Goal: Task Accomplishment & Management: Manage account settings

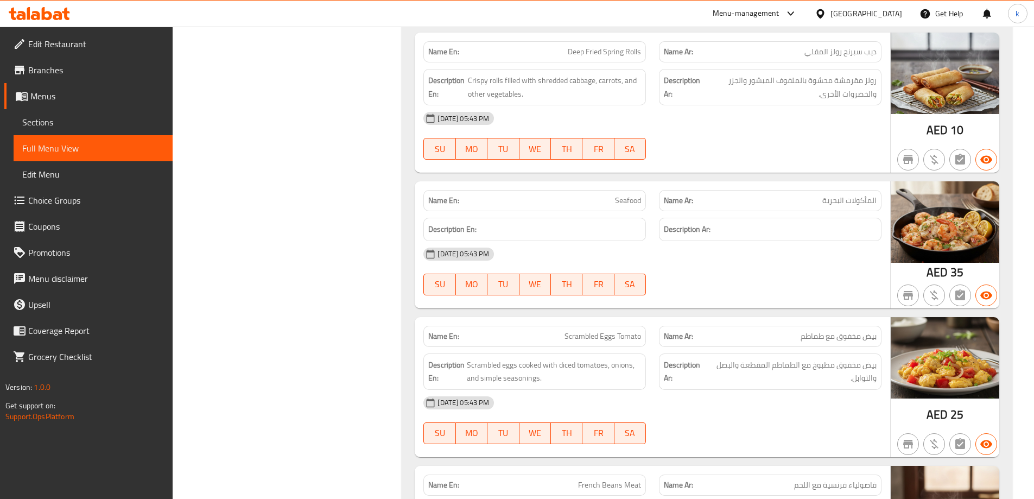
scroll to position [8764, 0]
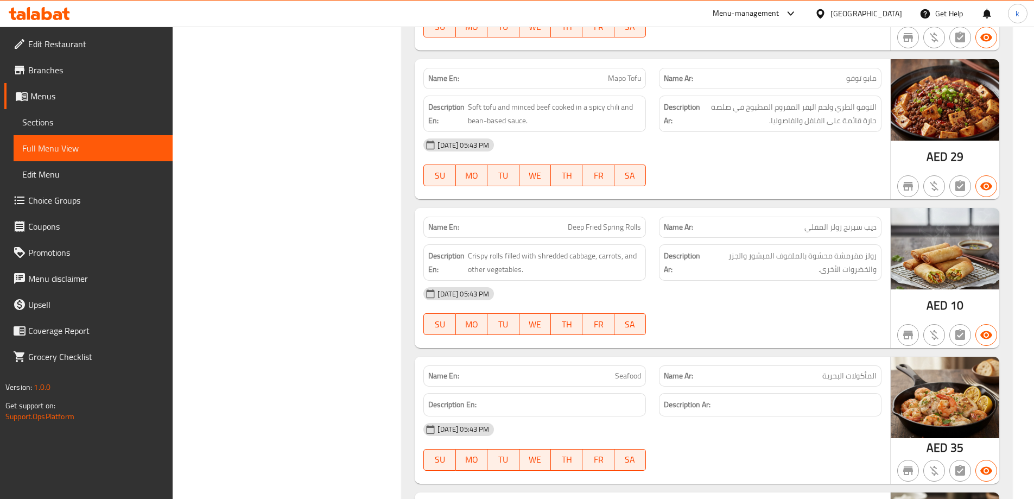
click at [100, 41] on span "Edit Restaurant" at bounding box center [96, 43] width 136 height 13
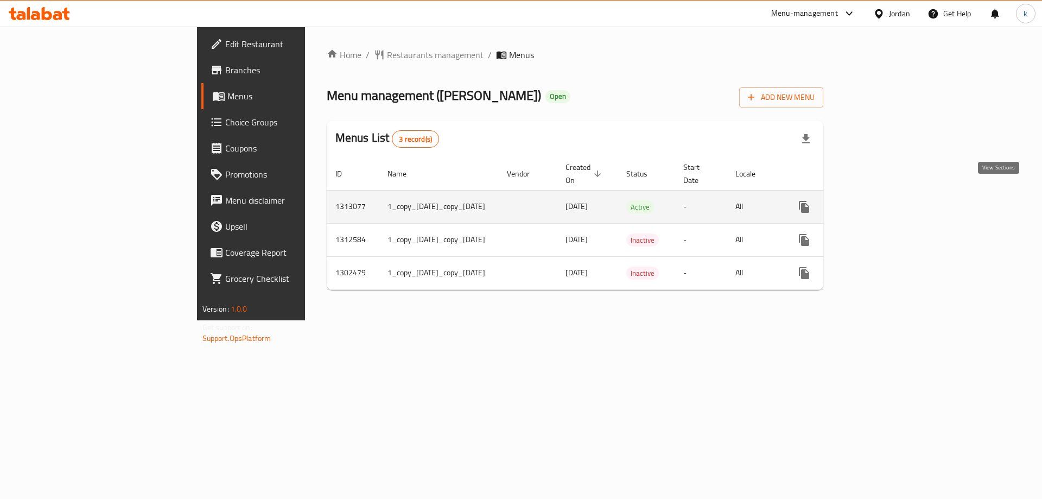
click at [887, 202] on icon "enhanced table" at bounding box center [883, 207] width 10 height 10
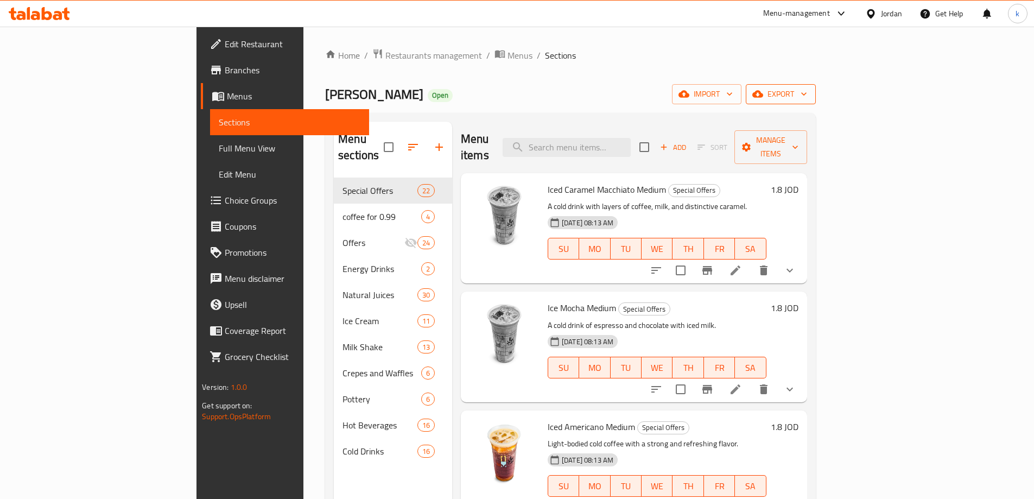
click at [807, 96] on span "export" at bounding box center [780, 94] width 53 height 14
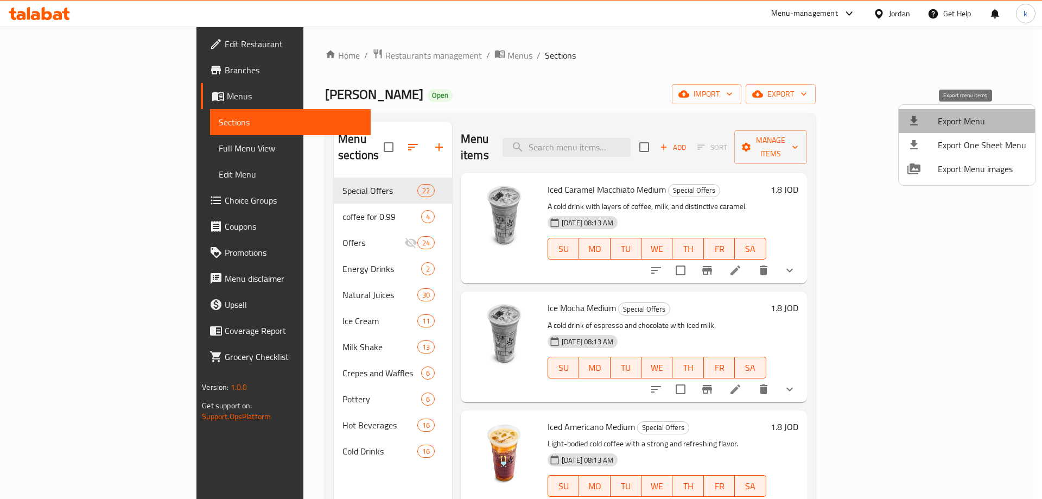
click at [979, 123] on span "Export Menu" at bounding box center [982, 121] width 88 height 13
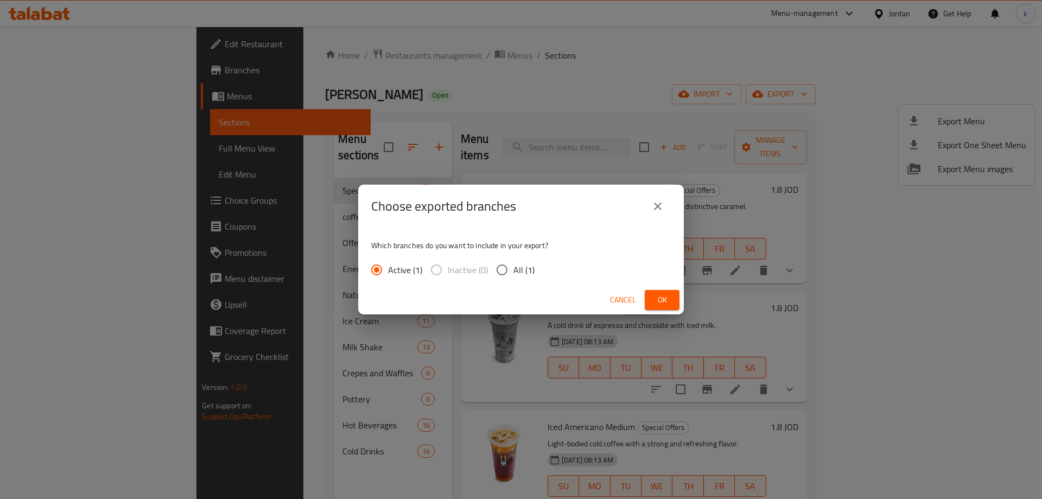
click at [495, 274] on input "All (1)" at bounding box center [502, 269] width 23 height 23
radio input "true"
click at [666, 297] on span "Ok" at bounding box center [661, 300] width 17 height 14
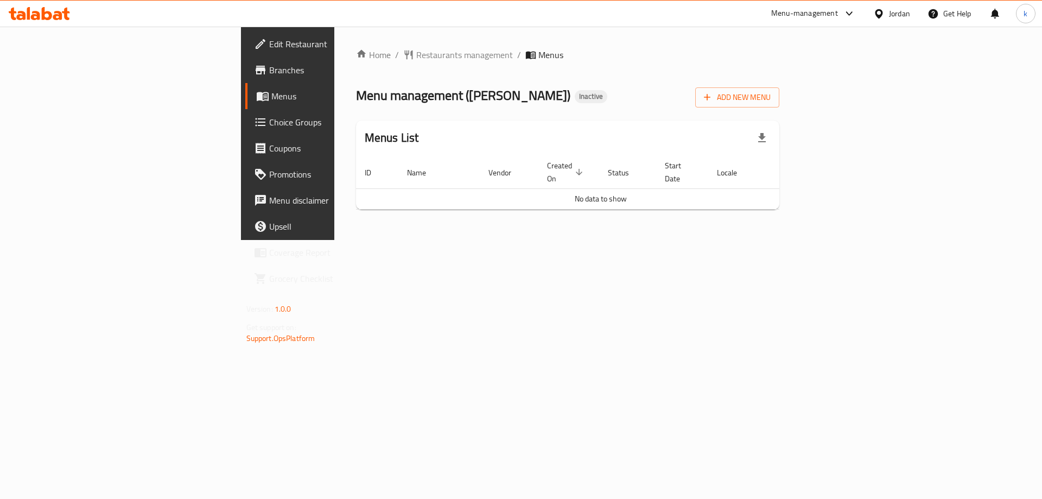
click at [269, 73] on span "Branches" at bounding box center [337, 70] width 137 height 13
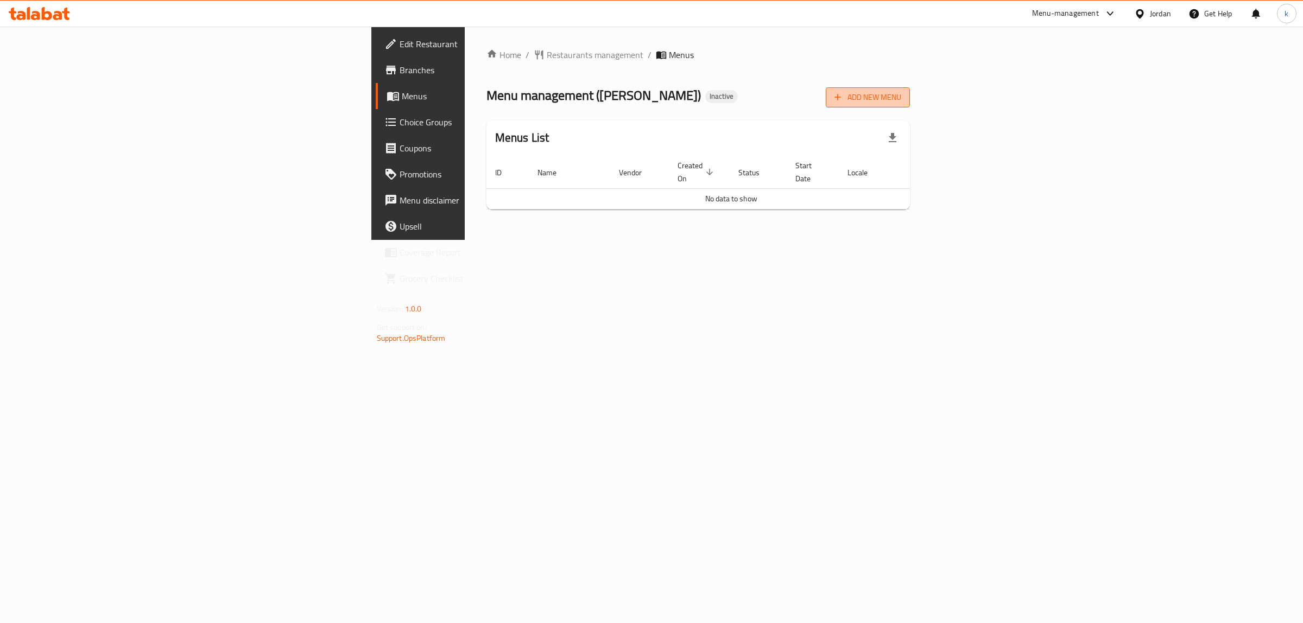
click at [901, 100] on span "Add New Menu" at bounding box center [867, 98] width 67 height 14
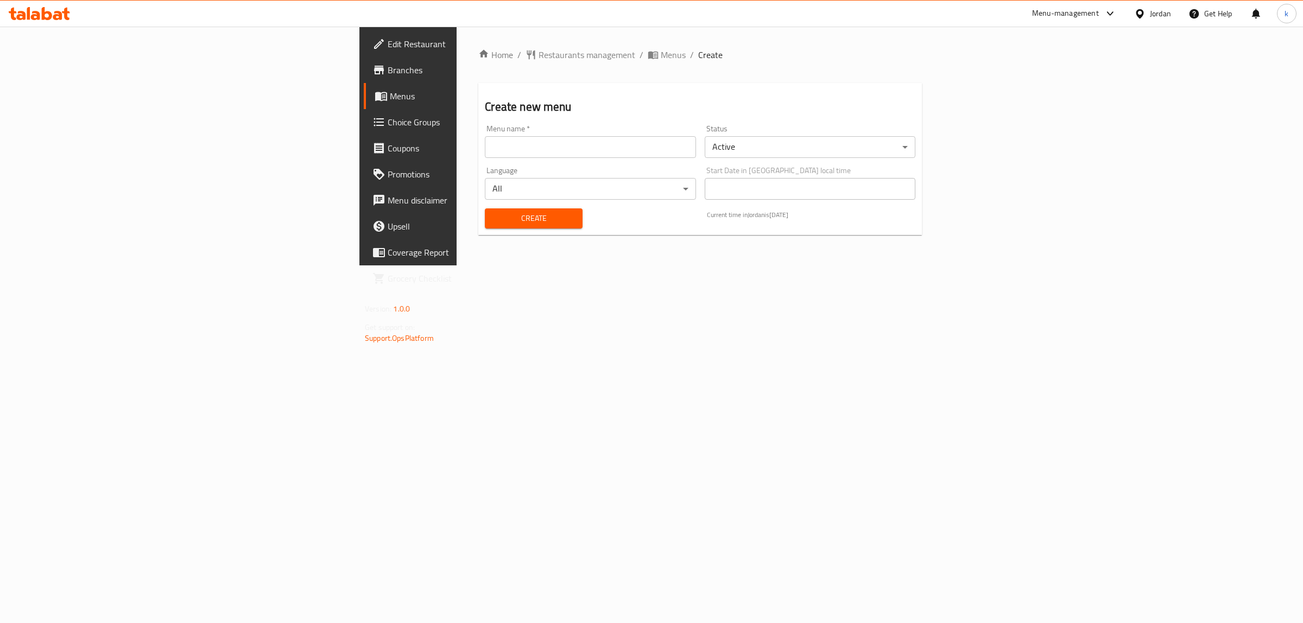
drag, startPoint x: 459, startPoint y: 148, endPoint x: 456, endPoint y: 154, distance: 6.1
click at [485, 148] on input "text" at bounding box center [590, 147] width 211 height 22
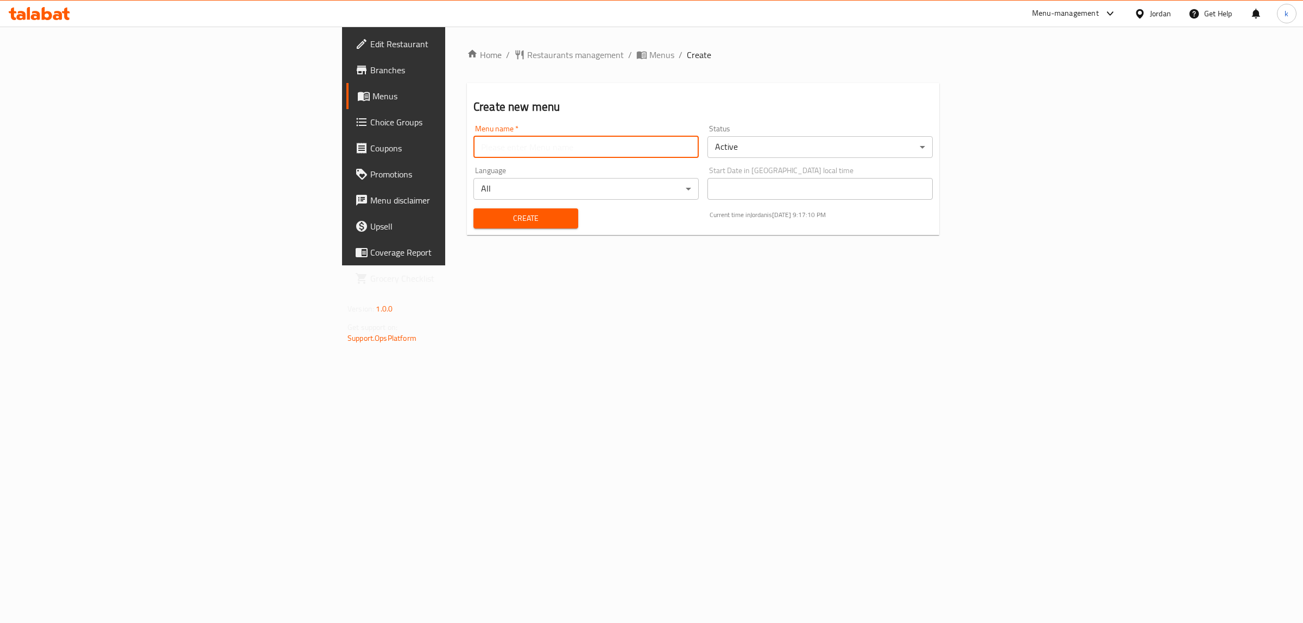
type input "kawthar"
click at [467, 231] on div "Create" at bounding box center [526, 218] width 118 height 33
click at [482, 215] on span "Create" at bounding box center [525, 219] width 87 height 14
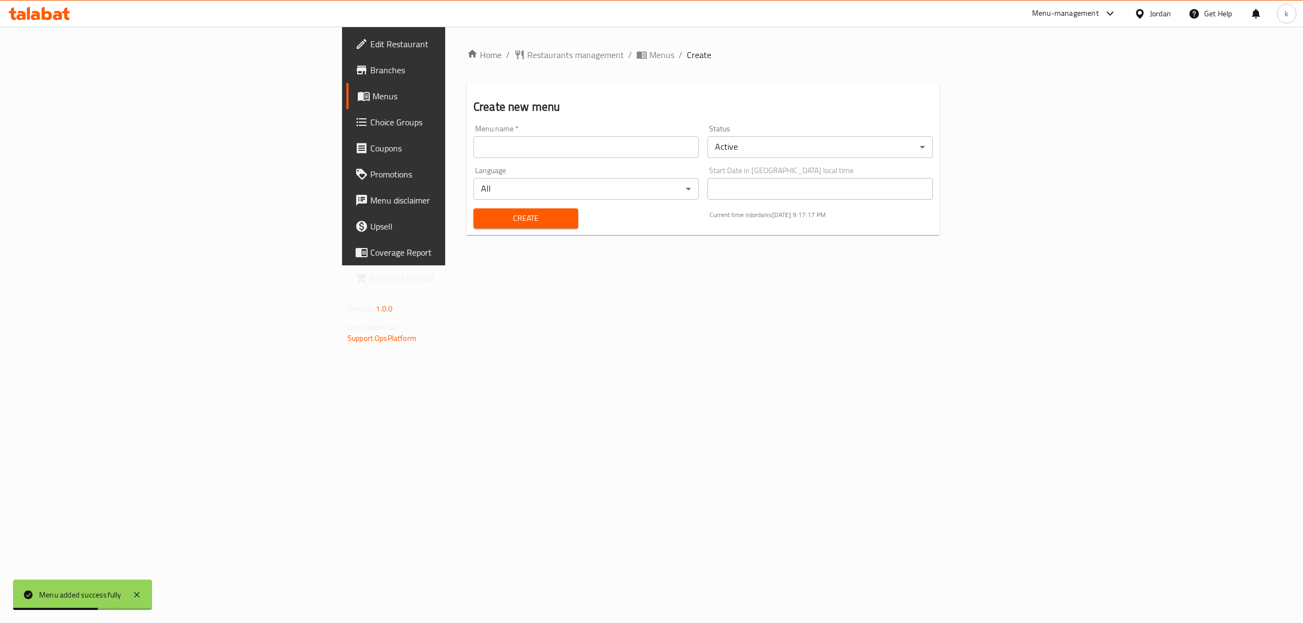
click at [372, 96] on span "Menus" at bounding box center [461, 96] width 179 height 13
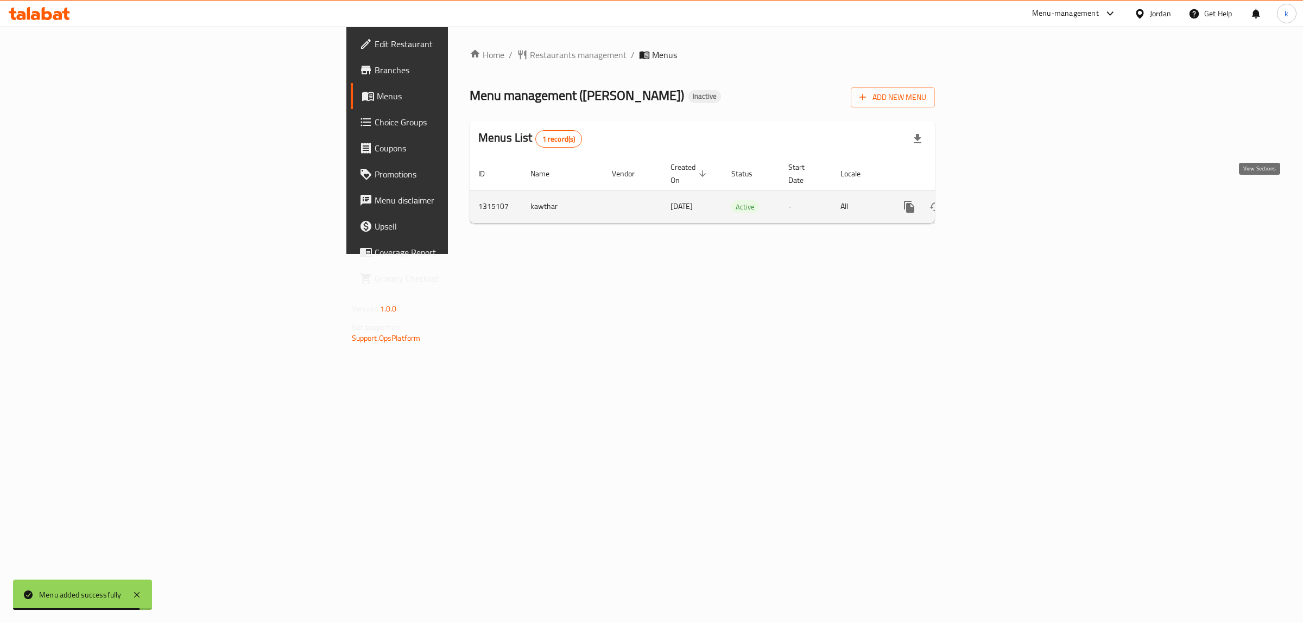
click at [994, 200] on icon "enhanced table" at bounding box center [987, 206] width 13 height 13
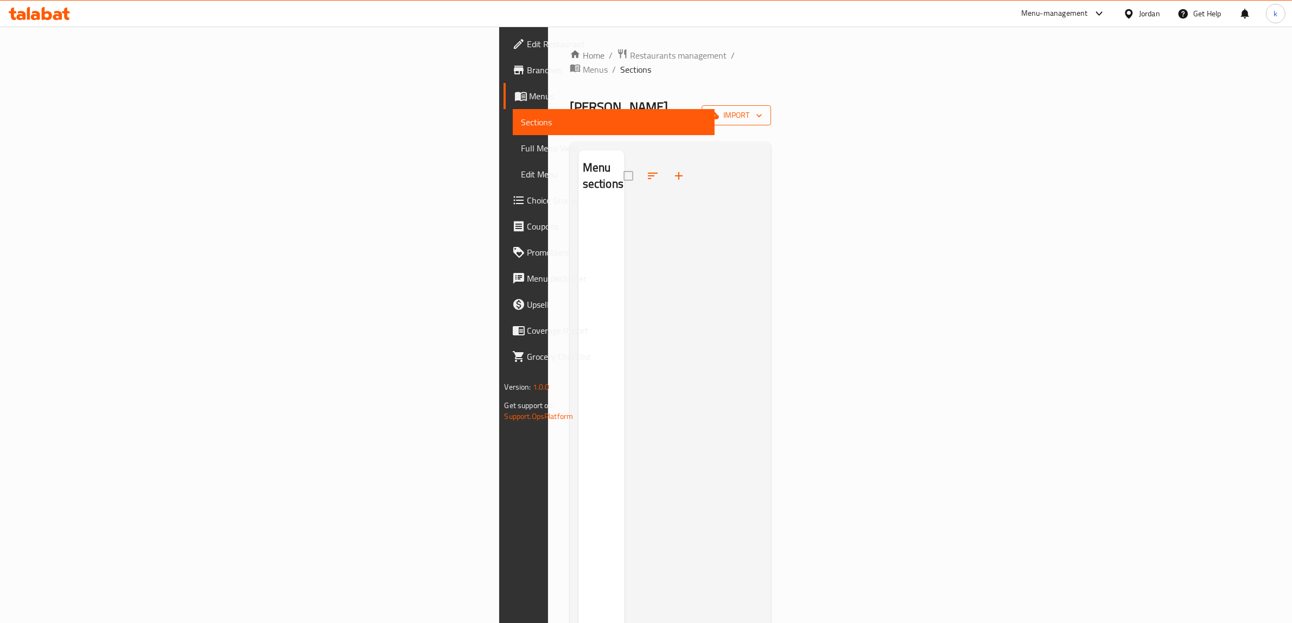
click at [763, 109] on span "import" at bounding box center [736, 116] width 52 height 14
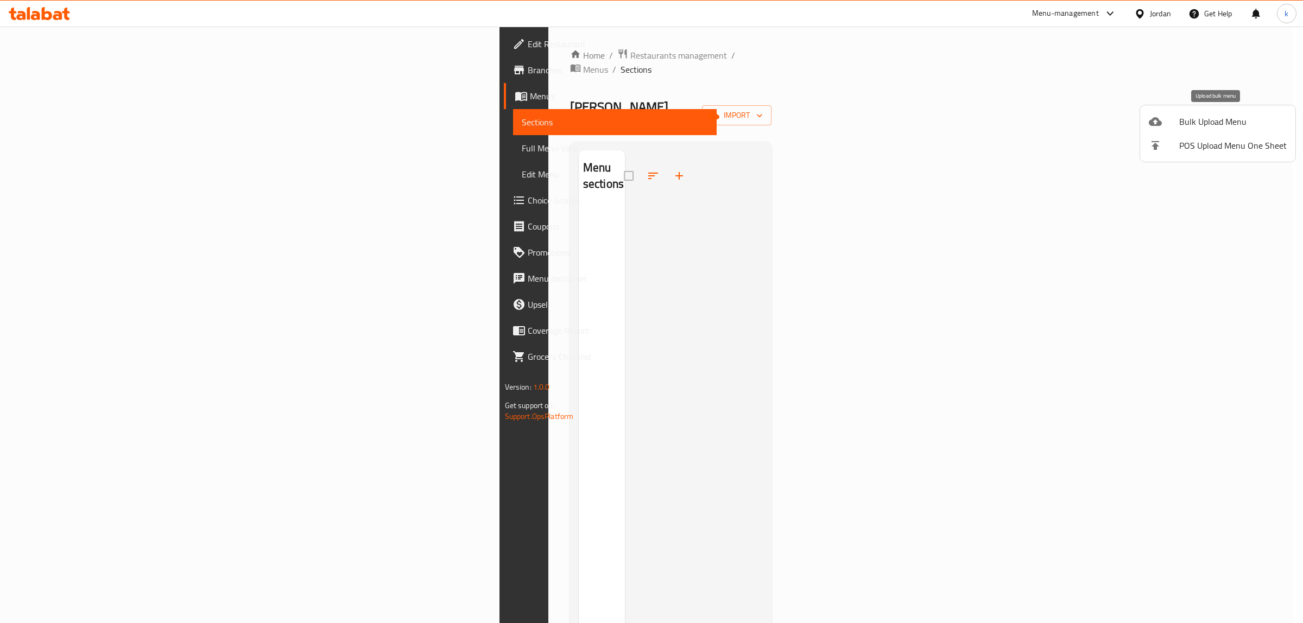
click at [1217, 122] on span "Bulk Upload Menu" at bounding box center [1232, 121] width 107 height 13
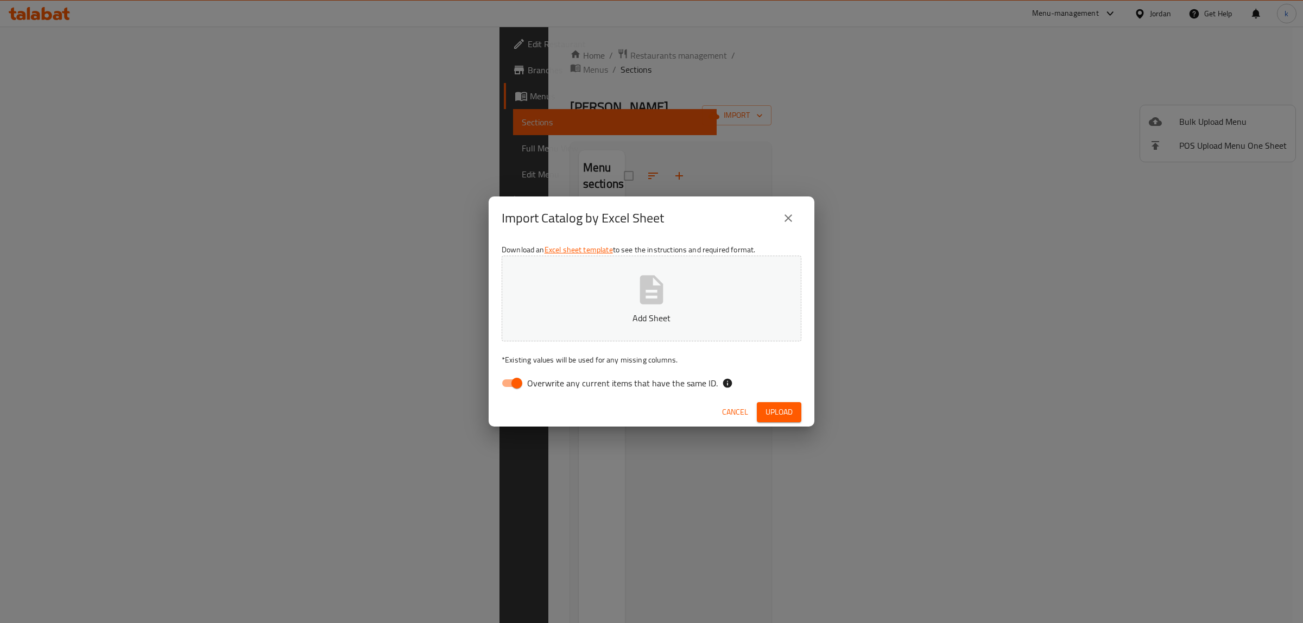
click at [514, 385] on input "Overwrite any current items that have the same ID." at bounding box center [517, 383] width 62 height 21
checkbox input "false"
click at [794, 404] on button "Upload" at bounding box center [779, 412] width 45 height 20
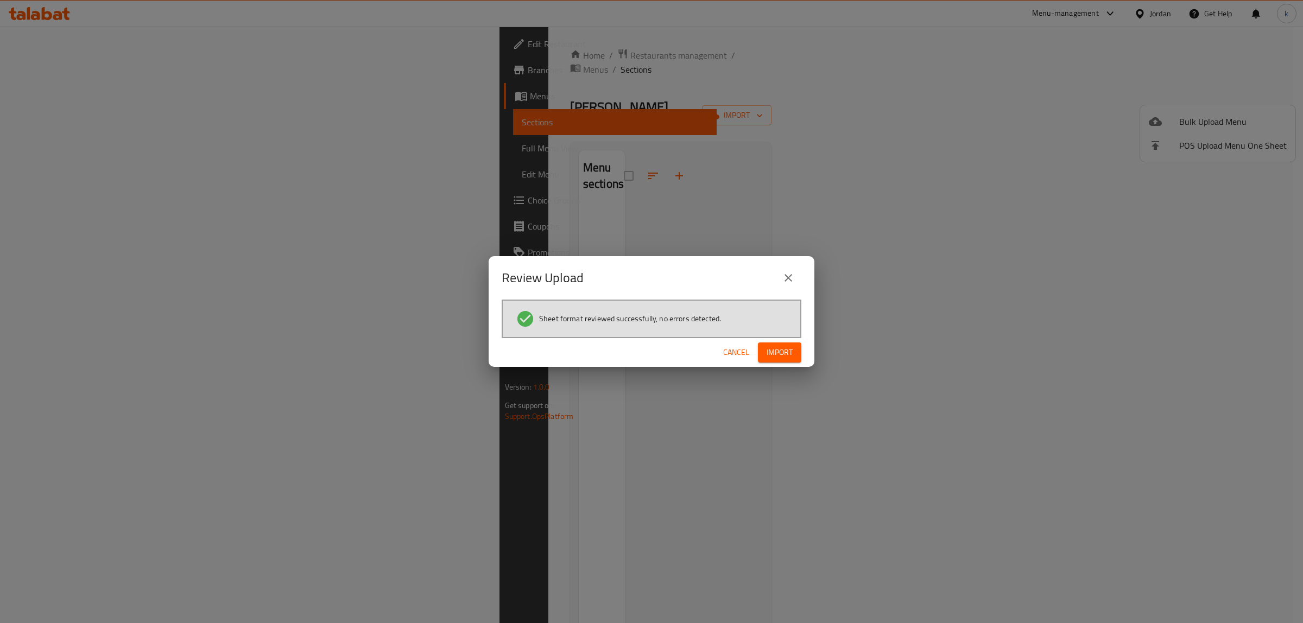
click at [791, 342] on button "Import" at bounding box center [779, 352] width 43 height 20
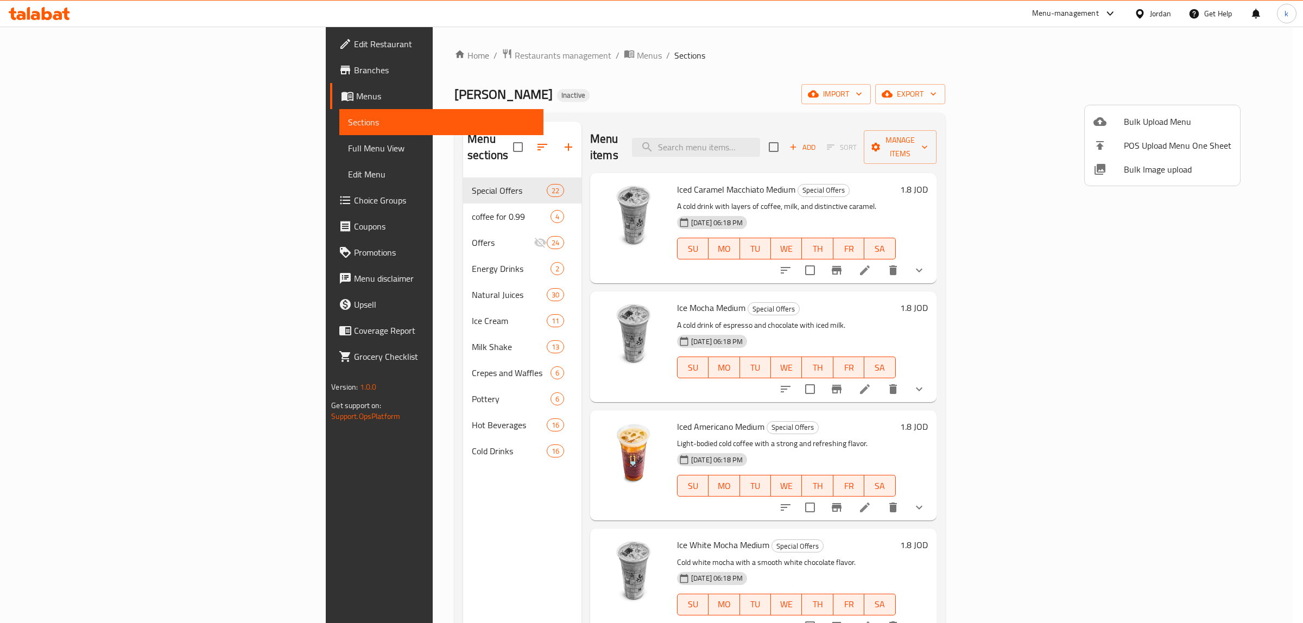
click at [91, 147] on div at bounding box center [651, 311] width 1303 height 623
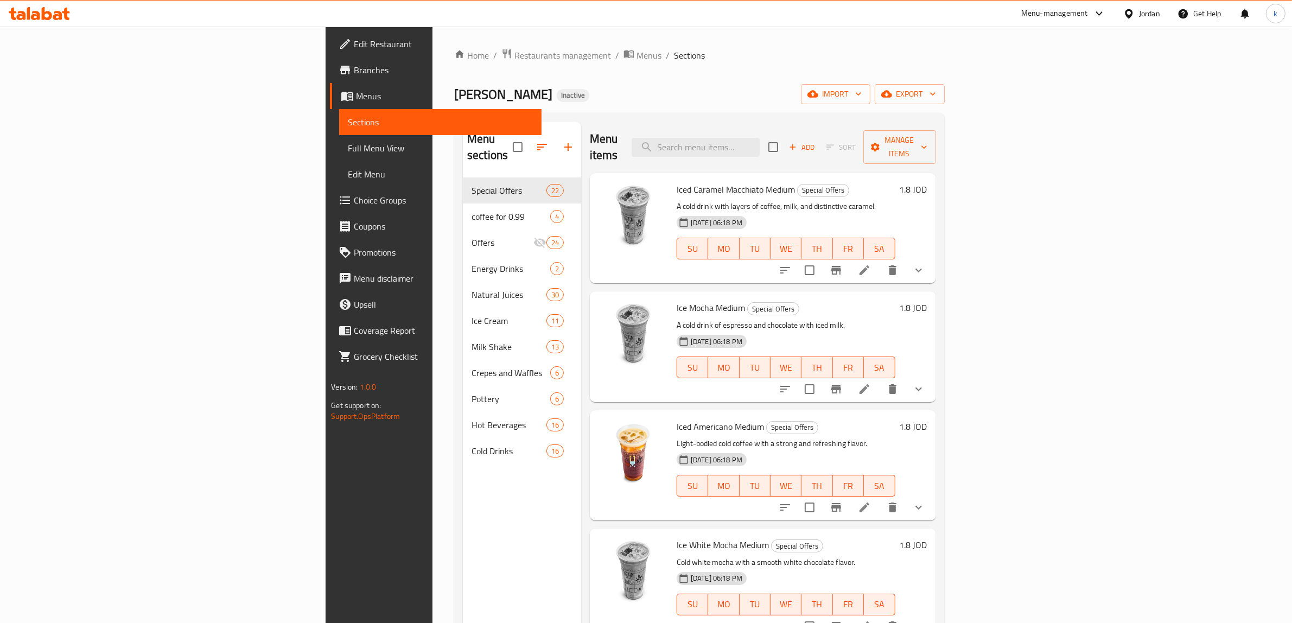
click at [348, 147] on span "Full Menu View" at bounding box center [440, 148] width 185 height 13
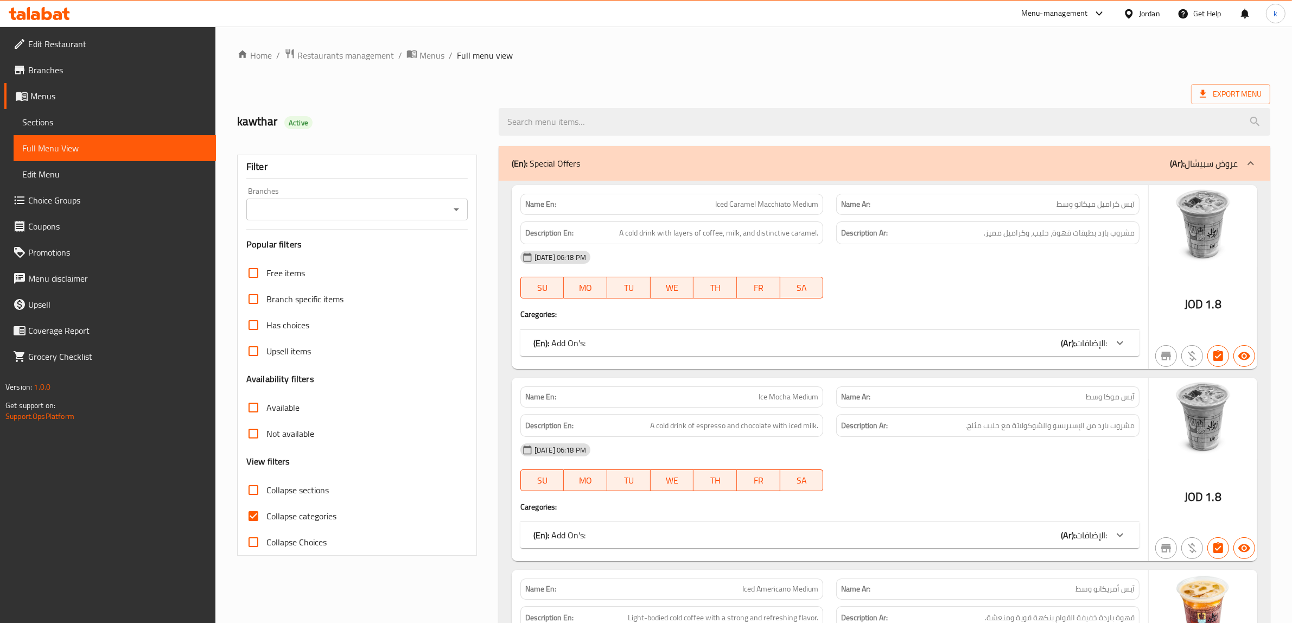
click at [288, 516] on span "Collapse categories" at bounding box center [302, 516] width 70 height 13
click at [267, 516] on input "Collapse categories" at bounding box center [253, 516] width 26 height 26
checkbox input "false"
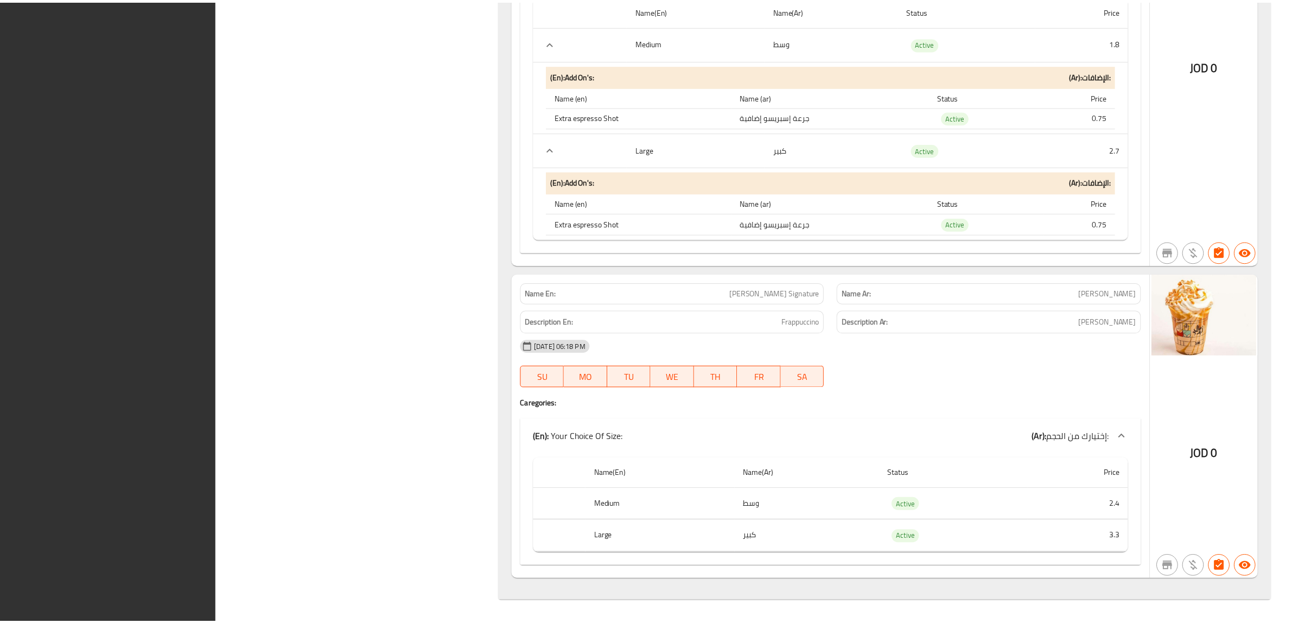
scroll to position [60705, 0]
